Goal: Task Accomplishment & Management: Complete application form

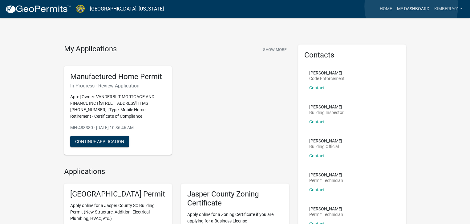
click at [412, 6] on link "My Dashboard" at bounding box center [413, 9] width 37 height 12
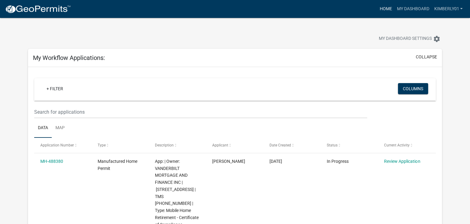
click at [384, 8] on link "Home" at bounding box center [385, 9] width 17 height 12
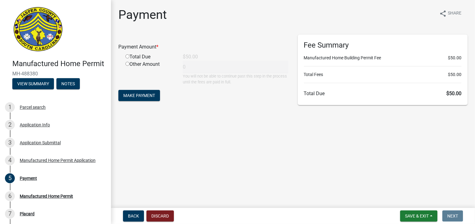
click at [129, 56] on input "radio" at bounding box center [127, 56] width 4 height 4
radio input "true"
type input "50"
click at [139, 95] on span "Make Payment" at bounding box center [139, 95] width 32 height 5
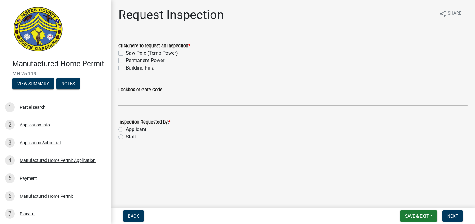
click at [126, 68] on label "Building Final" at bounding box center [141, 67] width 30 height 7
click at [126, 68] on input "Building Final" at bounding box center [128, 66] width 4 height 4
checkbox input "true"
checkbox input "false"
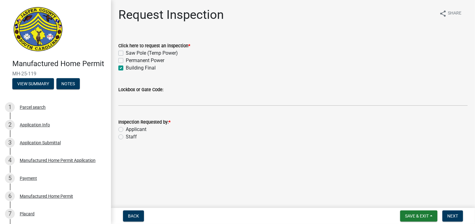
checkbox input "true"
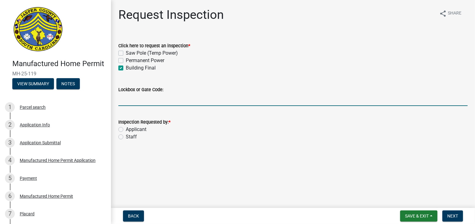
click at [175, 100] on input "Lockbox or Gate Code:" at bounding box center [292, 99] width 349 height 13
click at [131, 100] on input "Lockbox or Gate Code:" at bounding box center [292, 99] width 349 height 13
type input "LOCKBOX 4610"
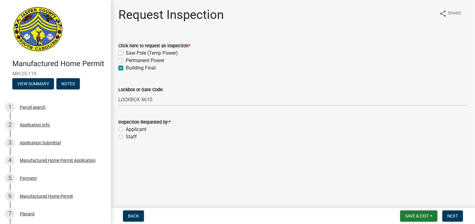
click at [126, 137] on label "Staff" at bounding box center [131, 136] width 11 height 7
click at [126, 137] on input "Staff" at bounding box center [128, 135] width 4 height 4
radio input "true"
click at [454, 216] on span "Next" at bounding box center [452, 215] width 11 height 5
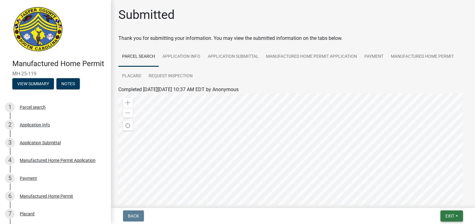
click at [447, 216] on span "Exit" at bounding box center [450, 215] width 9 height 5
click at [444, 200] on button "Save & Exit" at bounding box center [437, 199] width 49 height 15
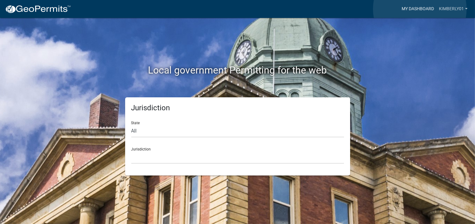
click at [420, 9] on link "My Dashboard" at bounding box center [417, 9] width 37 height 12
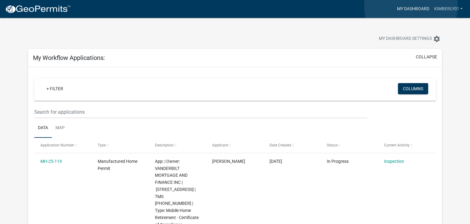
click at [411, 6] on link "My Dashboard" at bounding box center [413, 9] width 37 height 12
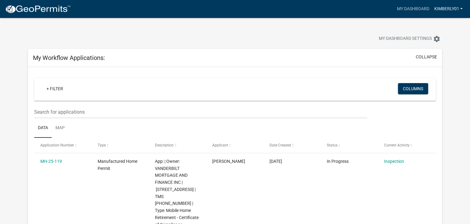
click at [456, 8] on link "kimberly01" at bounding box center [449, 9] width 34 height 12
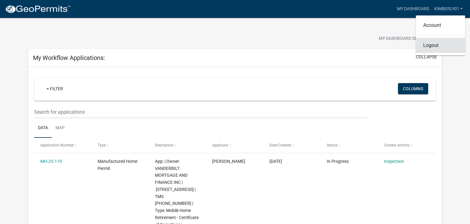
click at [422, 44] on link "Logout" at bounding box center [440, 45] width 49 height 15
